Goal: Obtain resource: Download file/media

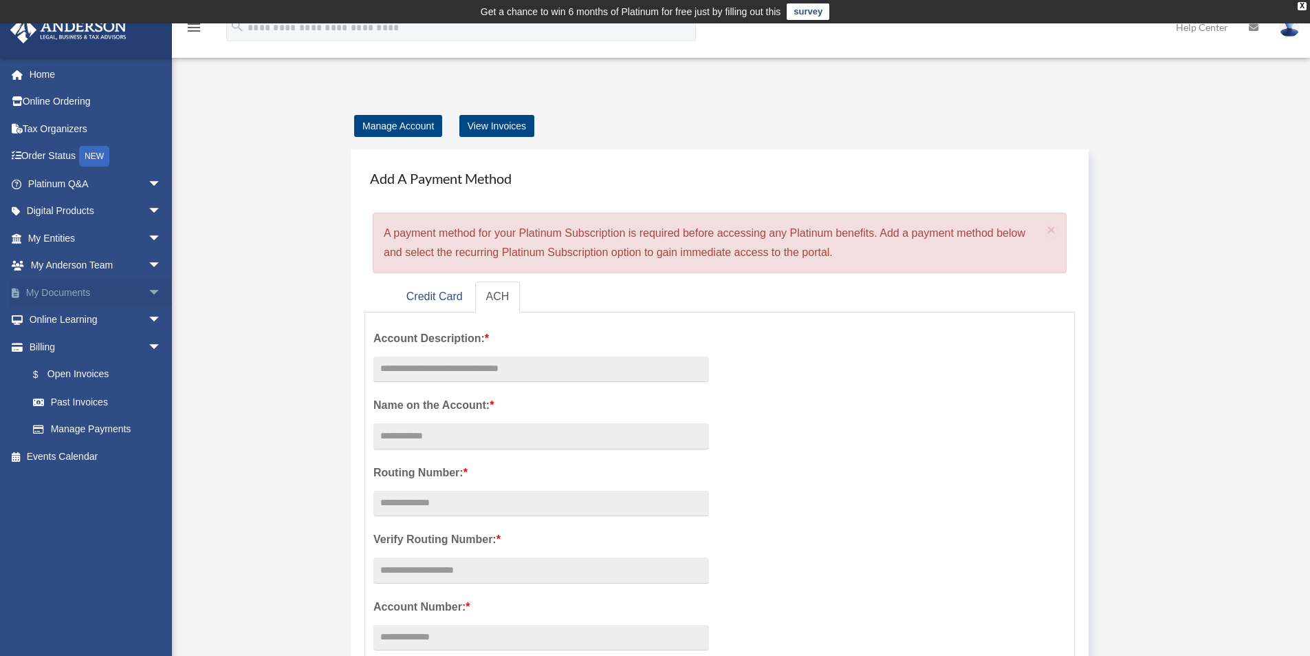
click at [148, 291] on span "arrow_drop_down" at bounding box center [162, 293] width 28 height 28
click at [69, 316] on link "Box" at bounding box center [100, 320] width 163 height 28
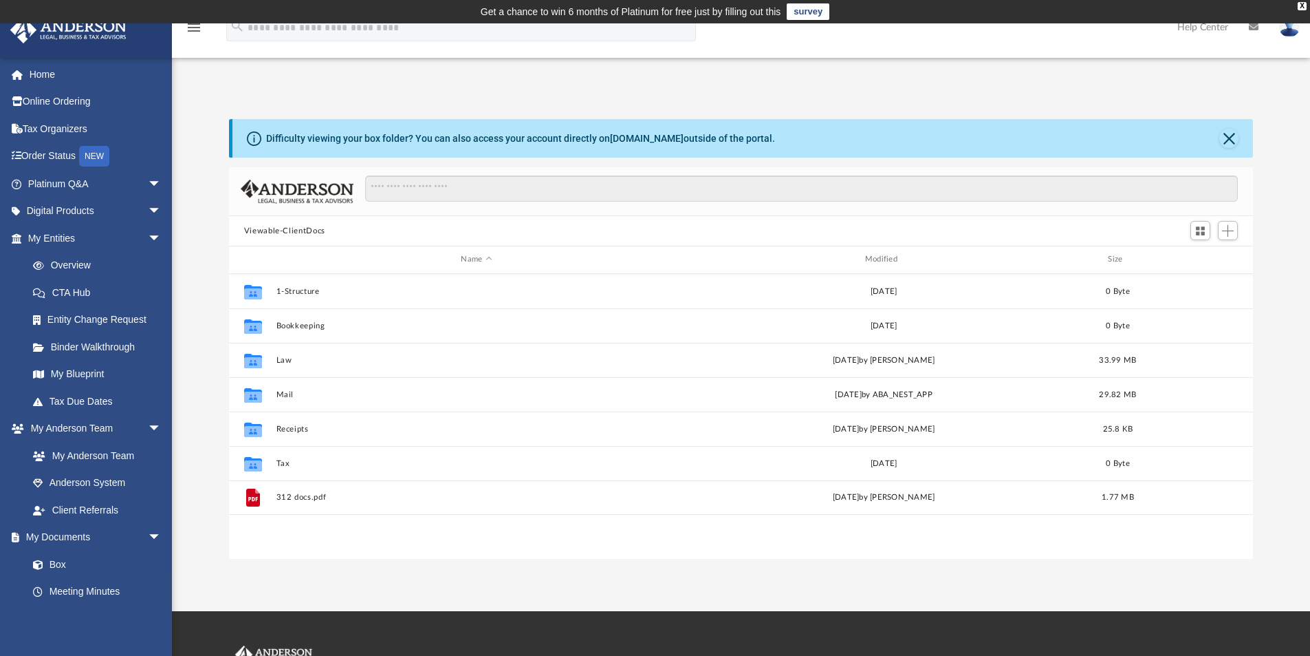
scroll to position [303, 1014]
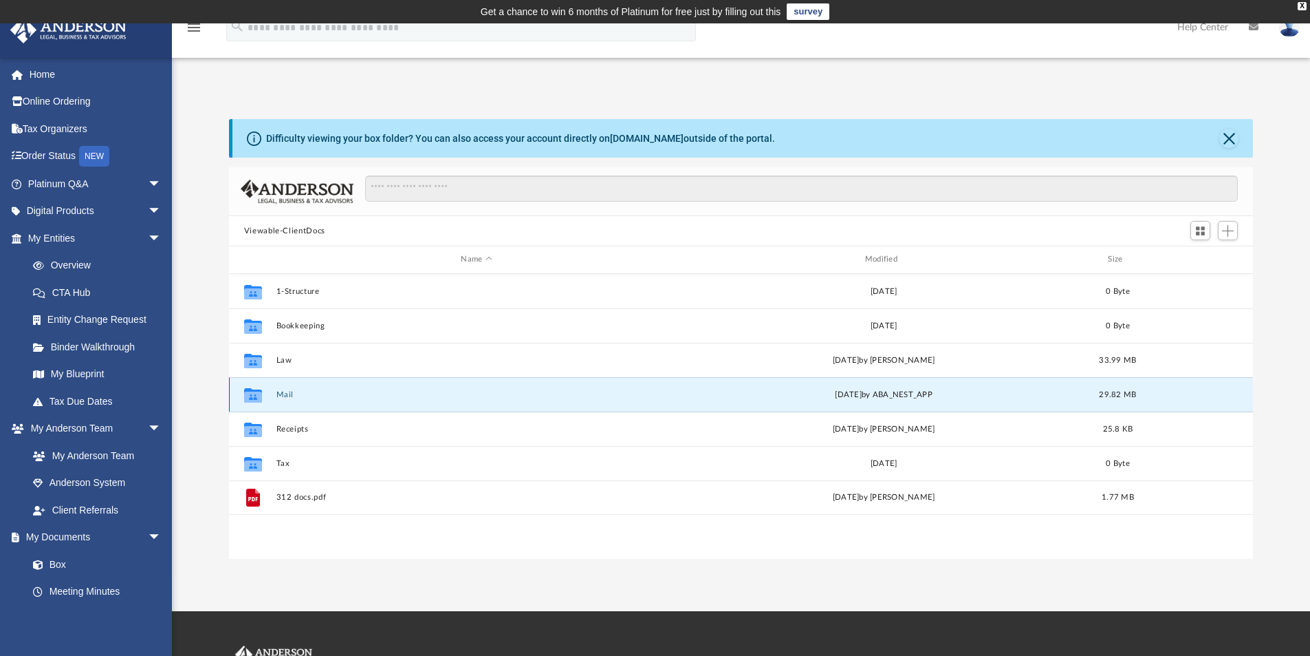
click at [642, 395] on button "Mail" at bounding box center [476, 394] width 401 height 9
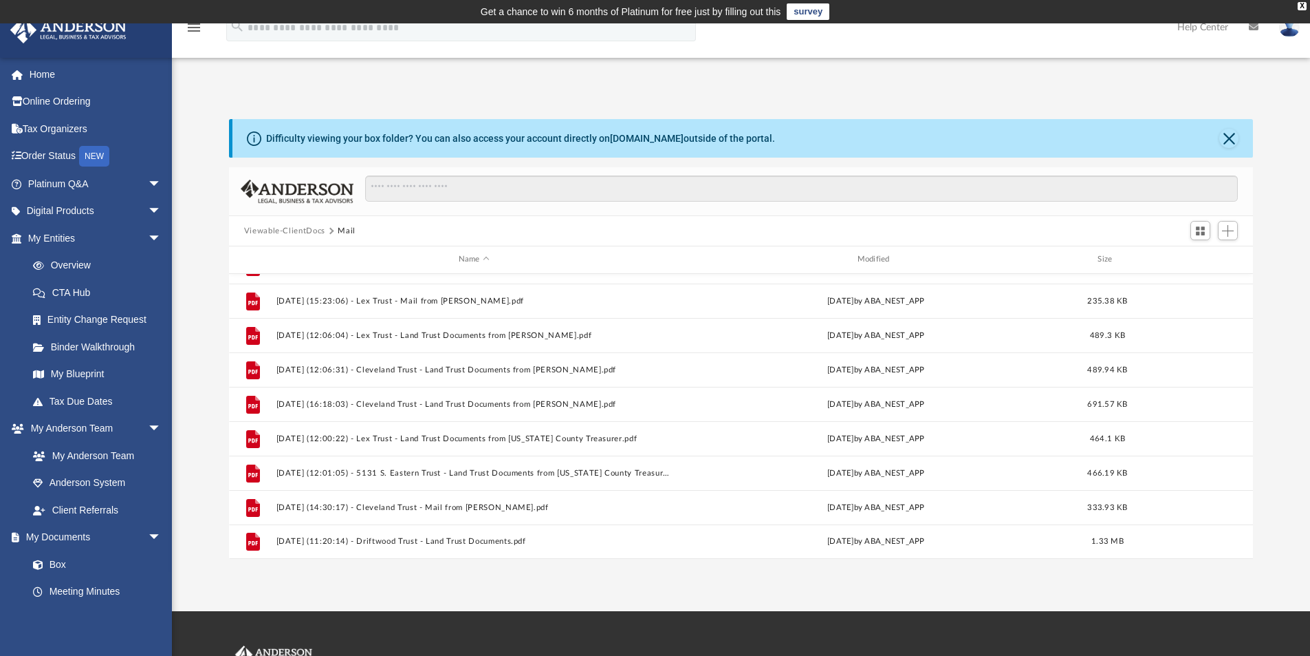
scroll to position [202, 0]
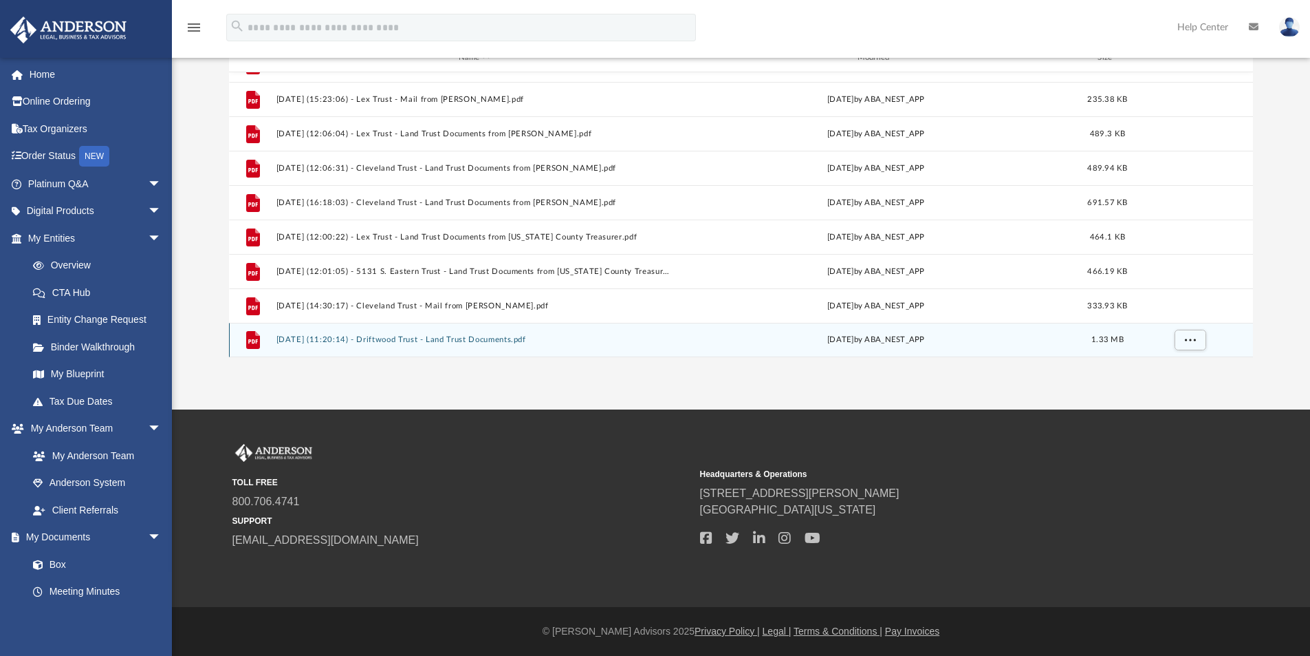
click at [709, 341] on div "Wed Oct 1 2025 by ABA_NEST_APP" at bounding box center [876, 340] width 396 height 12
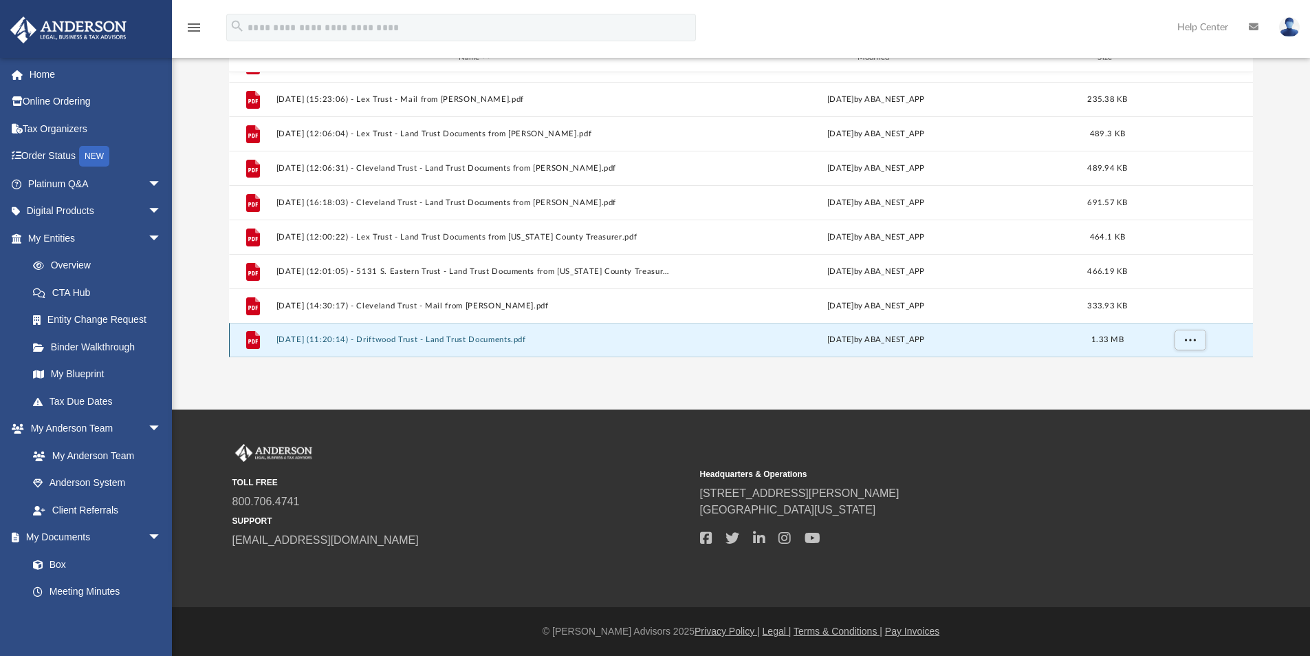
click at [490, 339] on button "2025.10.01 (11:20:14) - Driftwood Trust - Land Trust Documents.pdf" at bounding box center [474, 339] width 396 height 9
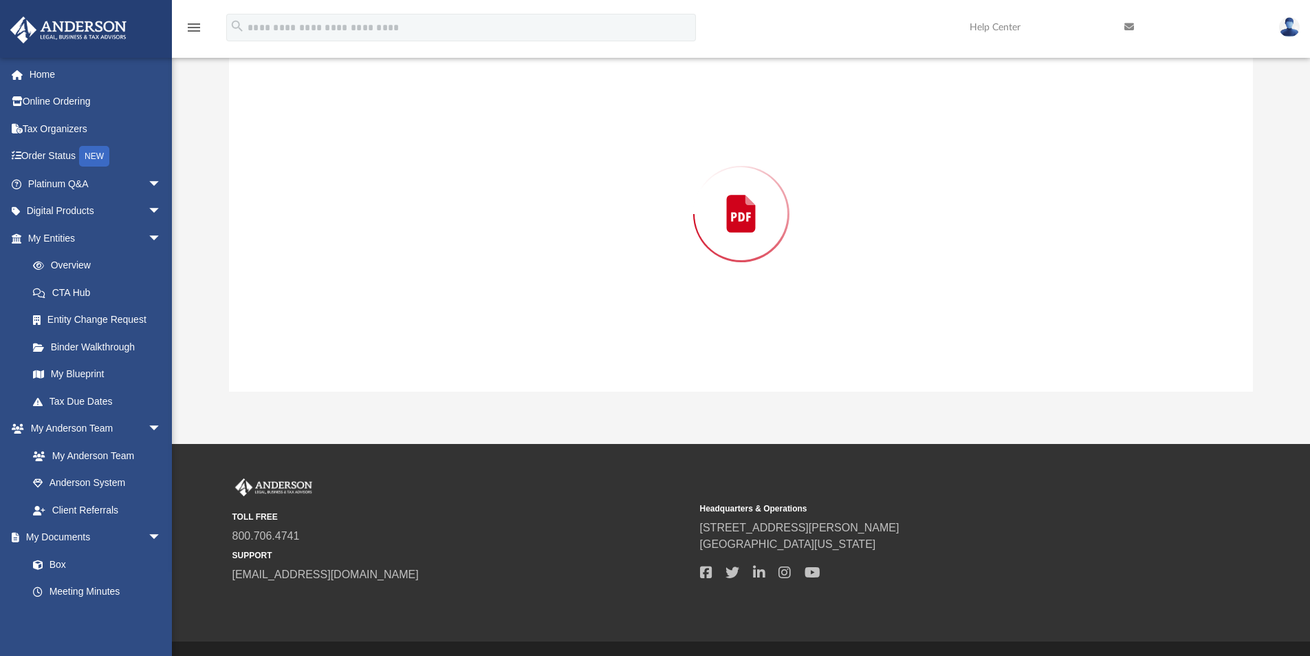
click at [490, 339] on div "Preview" at bounding box center [741, 213] width 1025 height 355
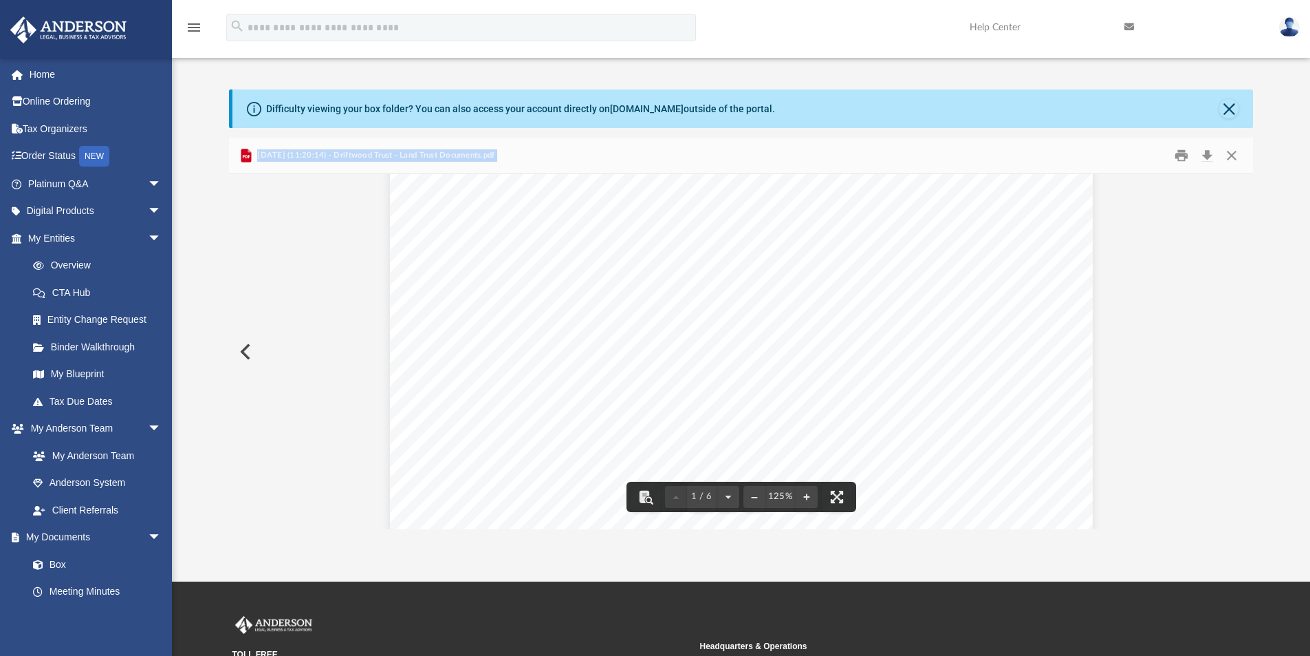
scroll to position [0, 0]
click at [1294, 28] on img at bounding box center [1289, 27] width 21 height 20
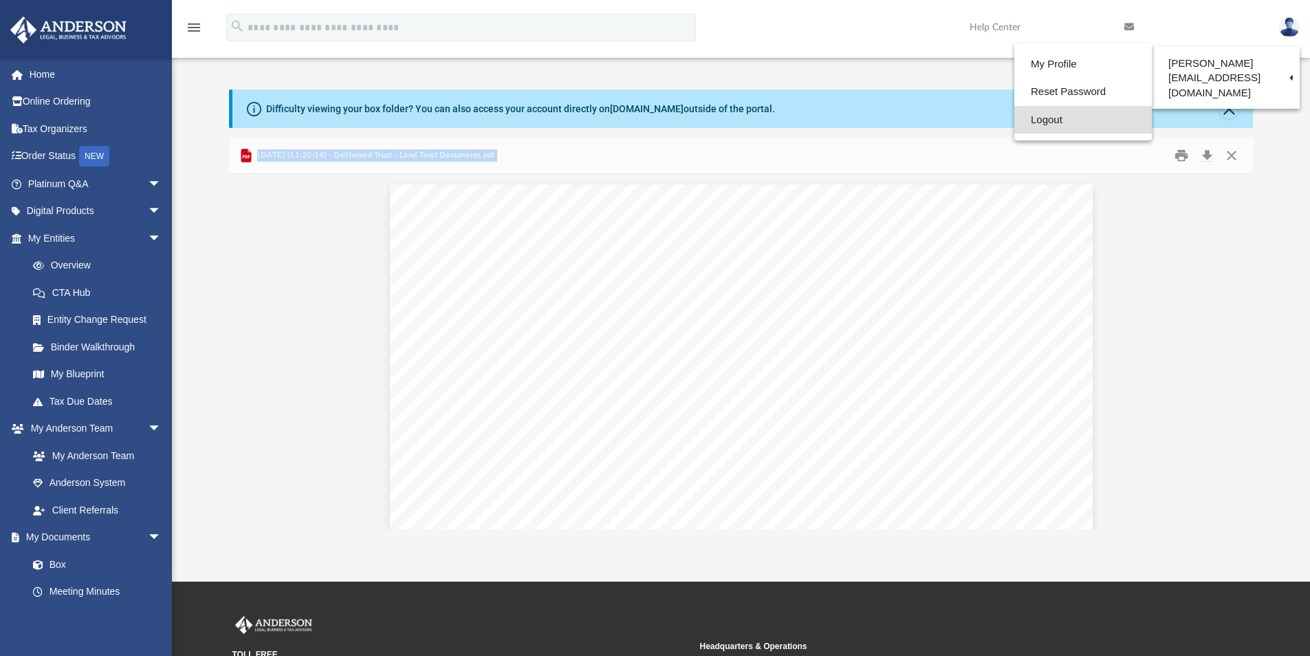
click at [1028, 118] on link "Logout" at bounding box center [1084, 120] width 138 height 28
